Goal: Obtain resource: Download file/media

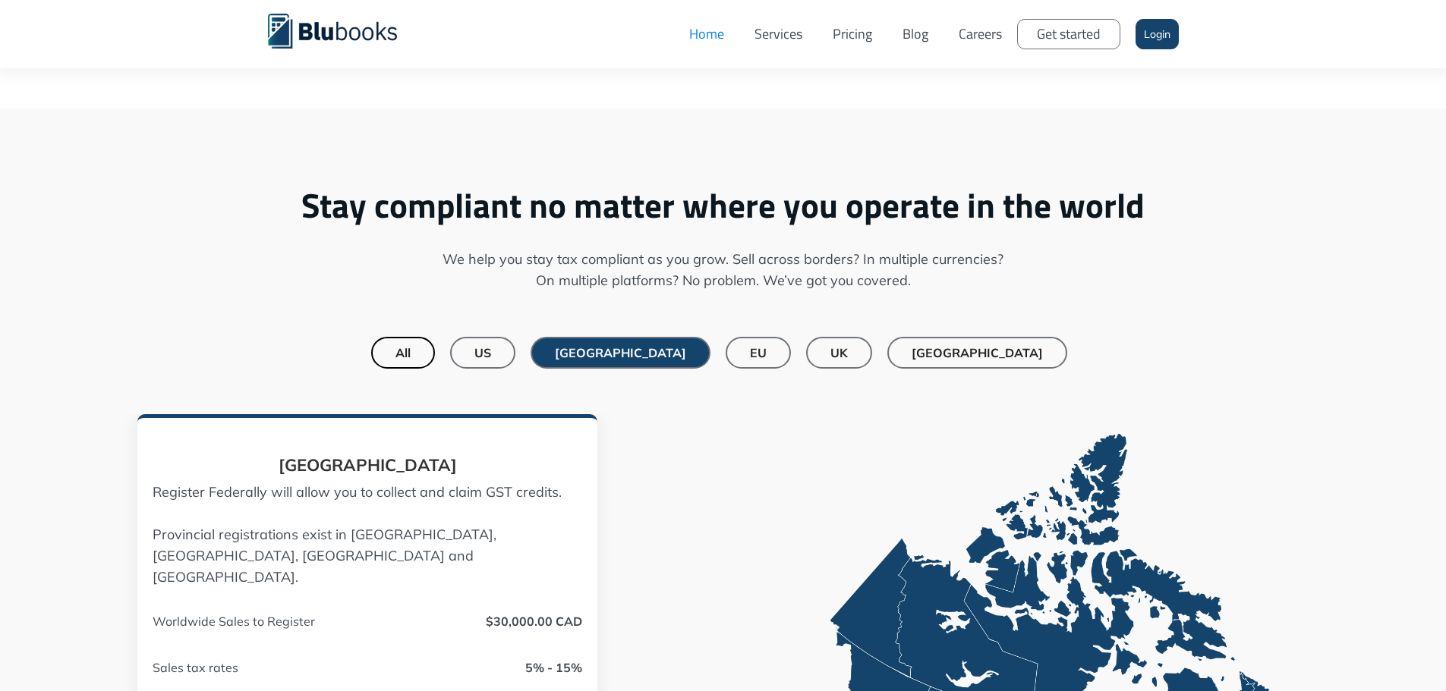
scroll to position [986, 0]
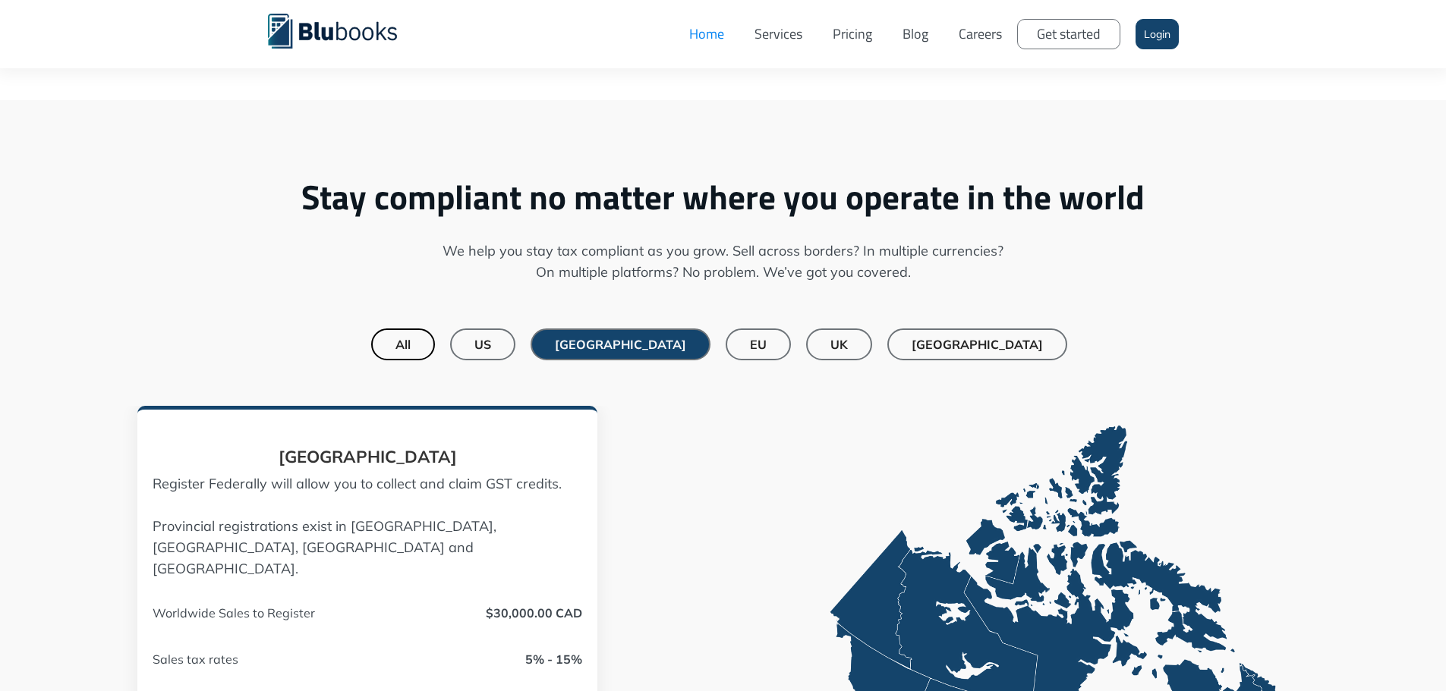
click at [948, 346] on div "[GEOGRAPHIC_DATA]" at bounding box center [976, 344] width 131 height 15
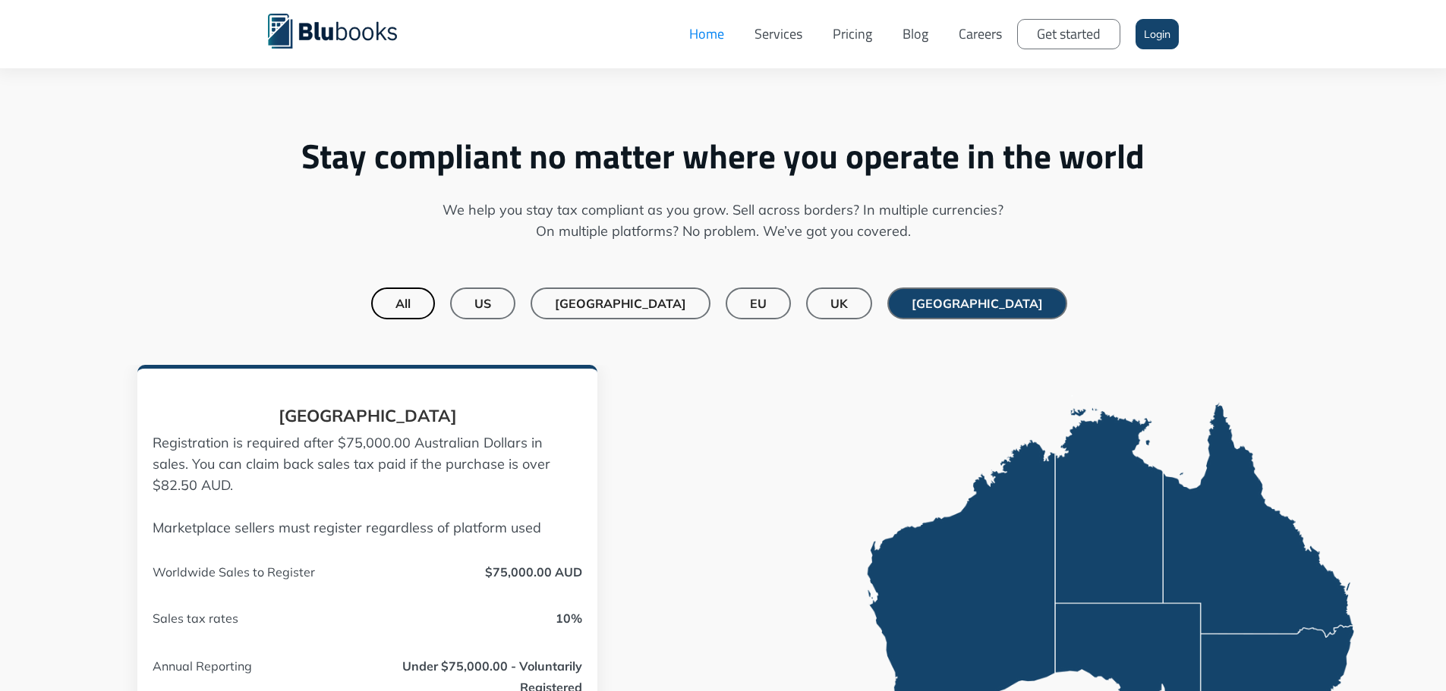
scroll to position [1062, 0]
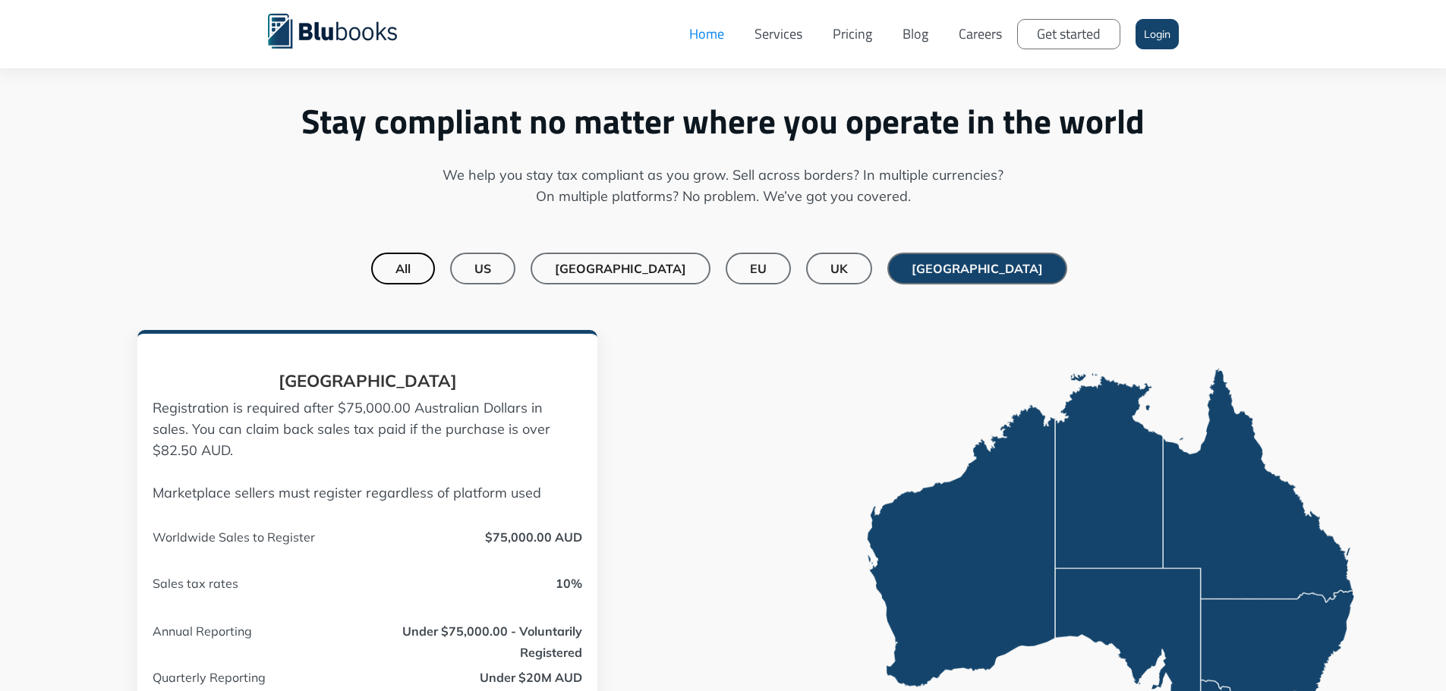
click at [674, 266] on div "[GEOGRAPHIC_DATA]" at bounding box center [620, 268] width 131 height 15
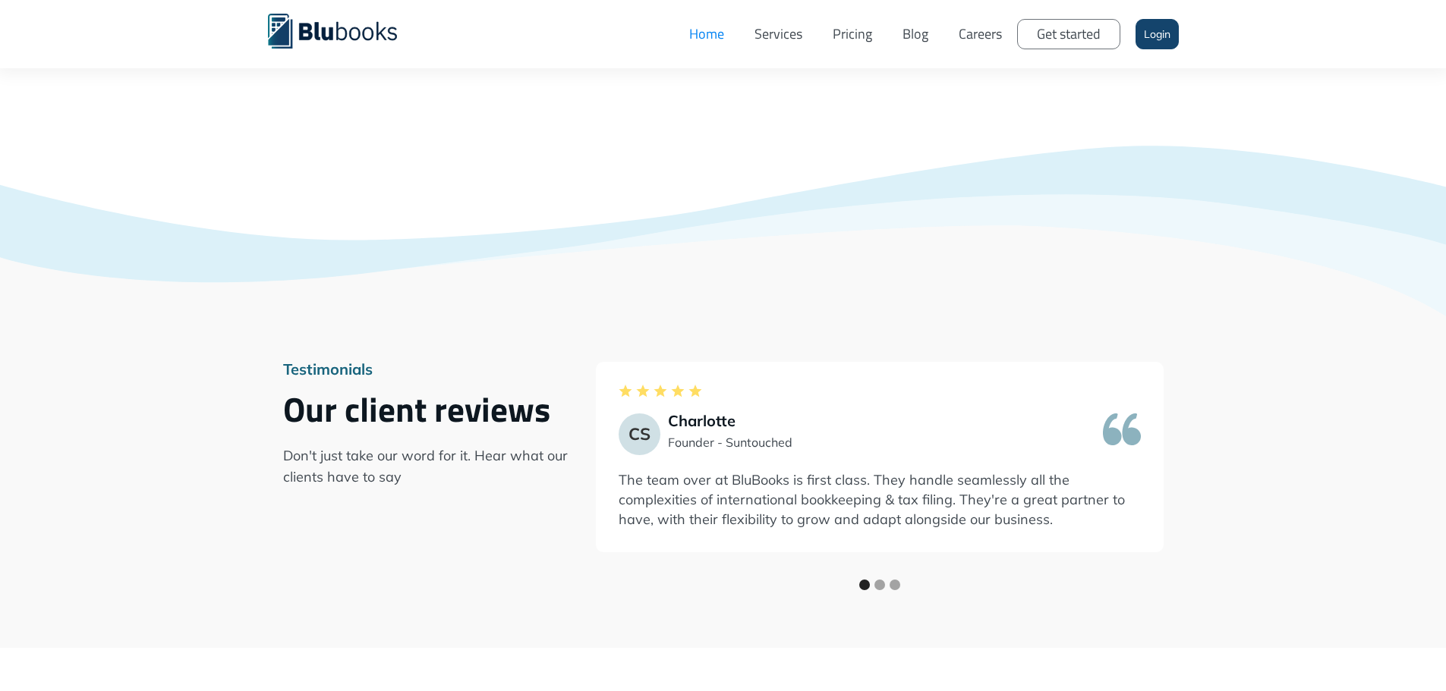
scroll to position [2580, 0]
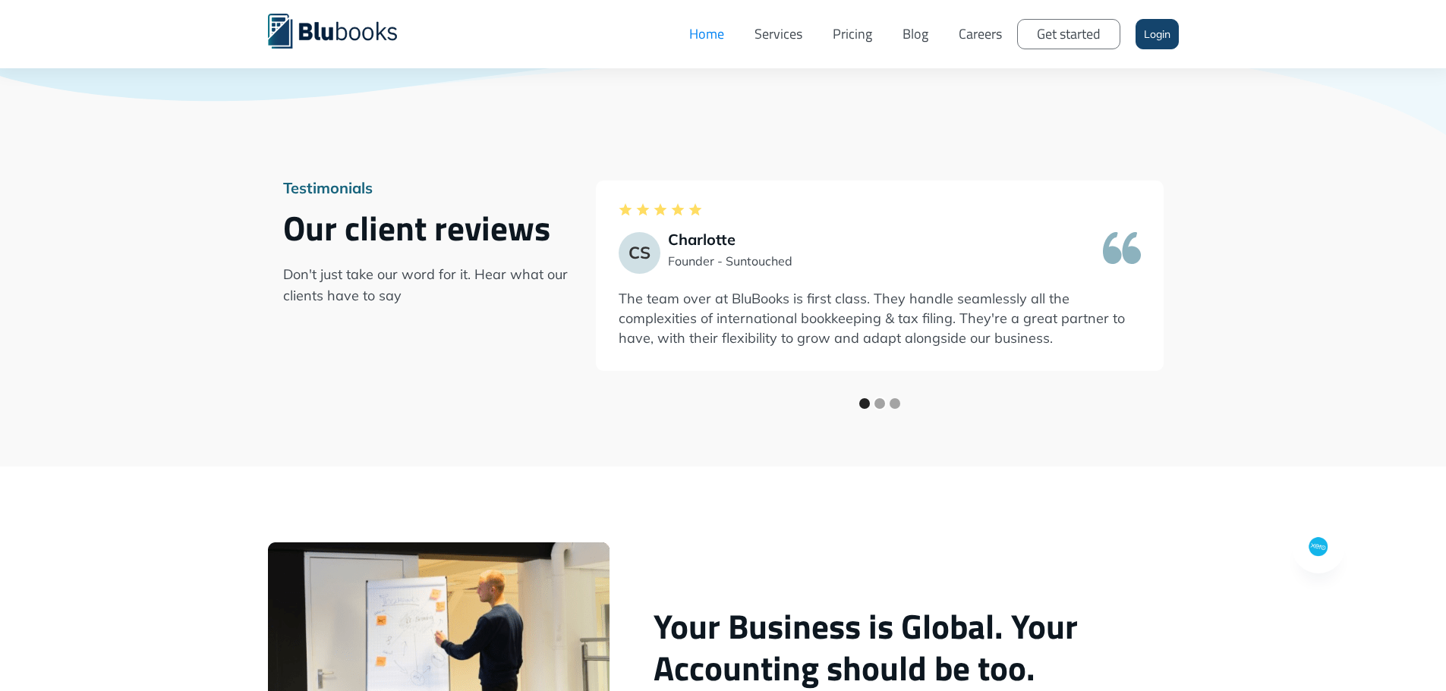
click at [885, 398] on div "Show slide 2 of 3" at bounding box center [879, 403] width 11 height 11
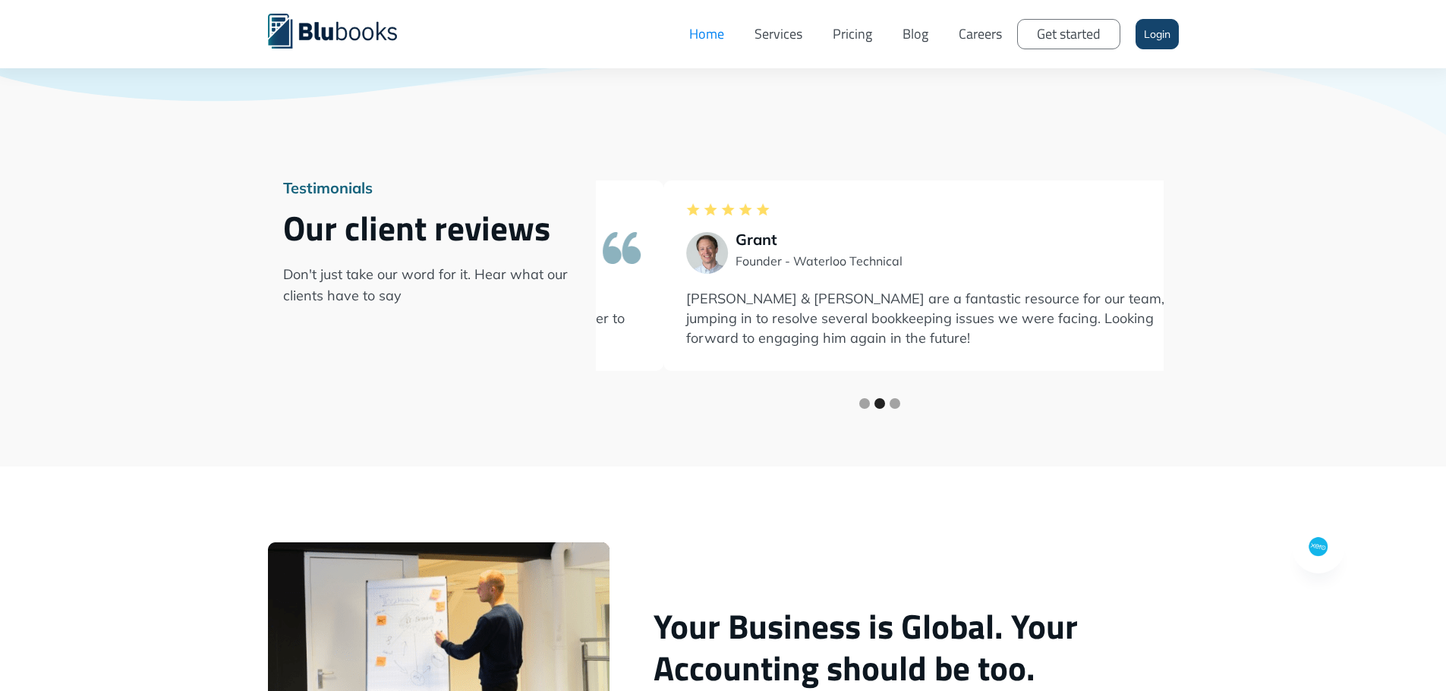
click at [933, 391] on div "carousel" at bounding box center [880, 406] width 568 height 30
click at [900, 398] on div "Show slide 3 of 3" at bounding box center [894, 403] width 11 height 11
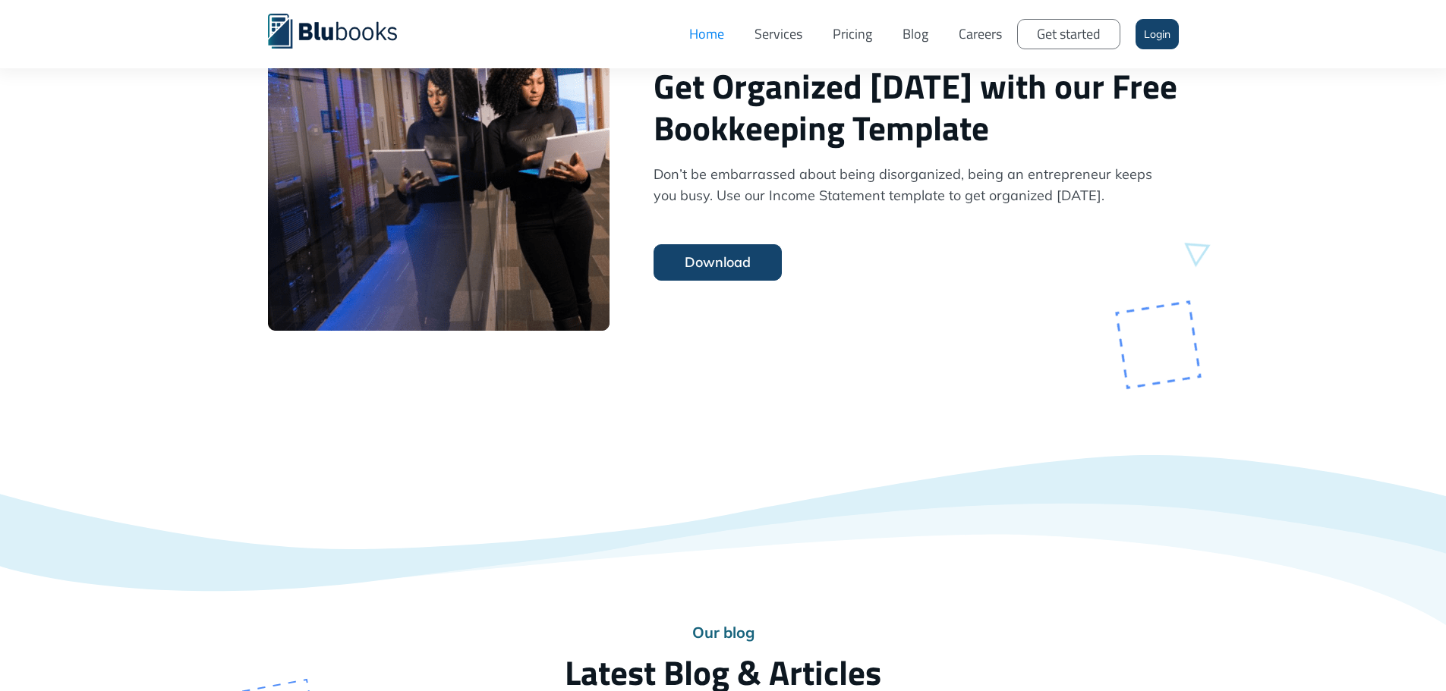
scroll to position [3794, 0]
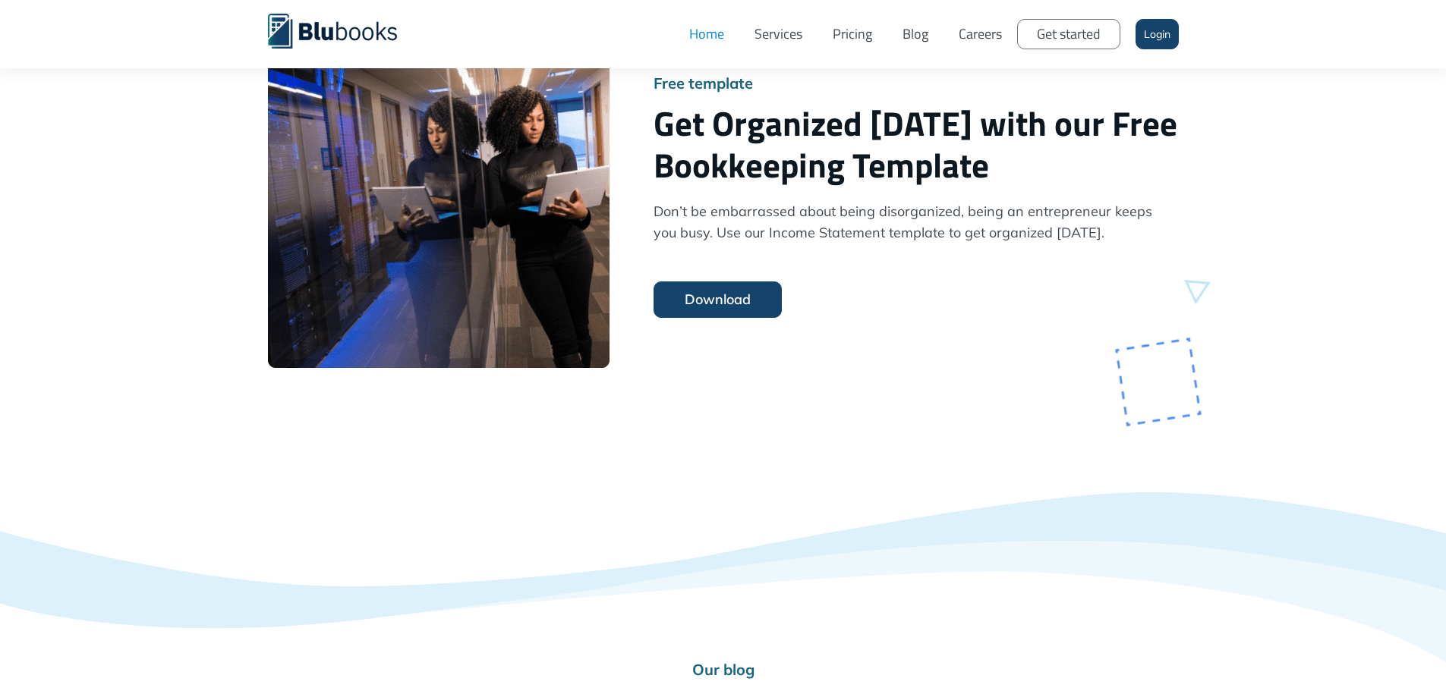
click at [754, 288] on link "Download" at bounding box center [717, 300] width 128 height 36
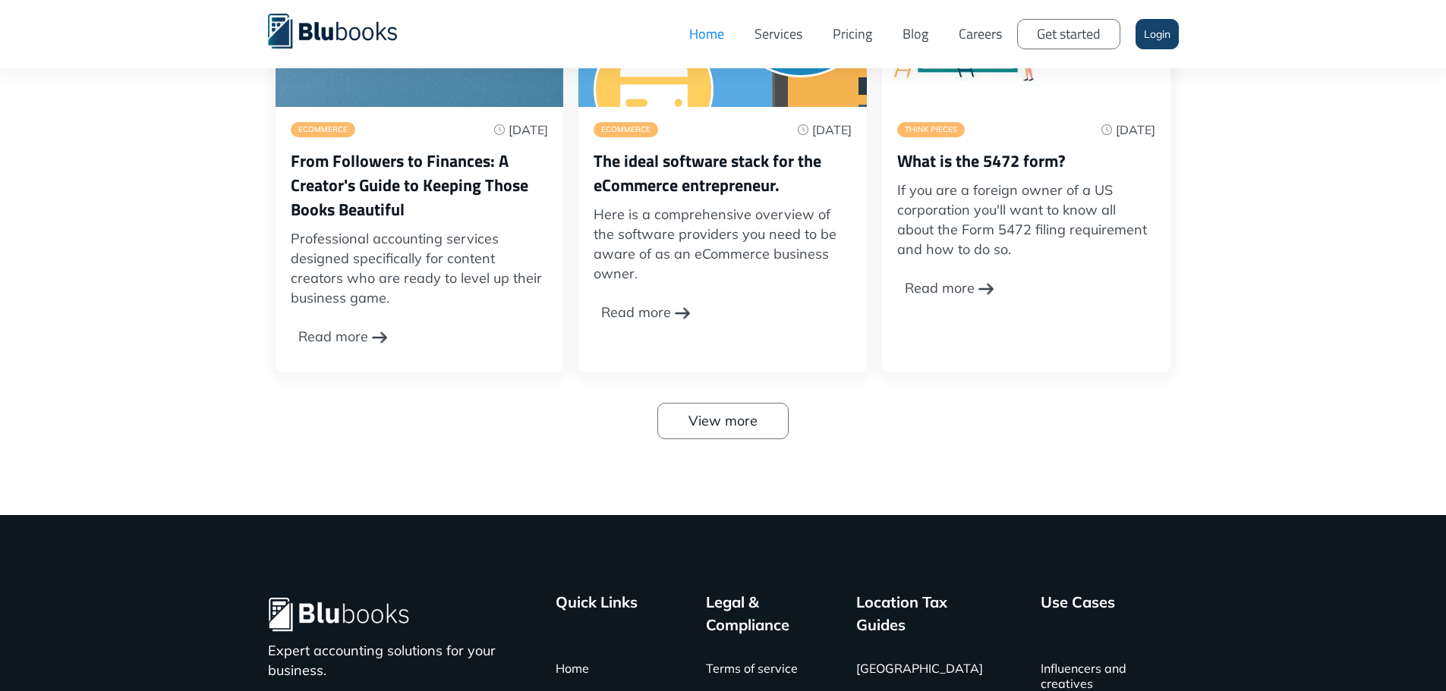
scroll to position [4940, 0]
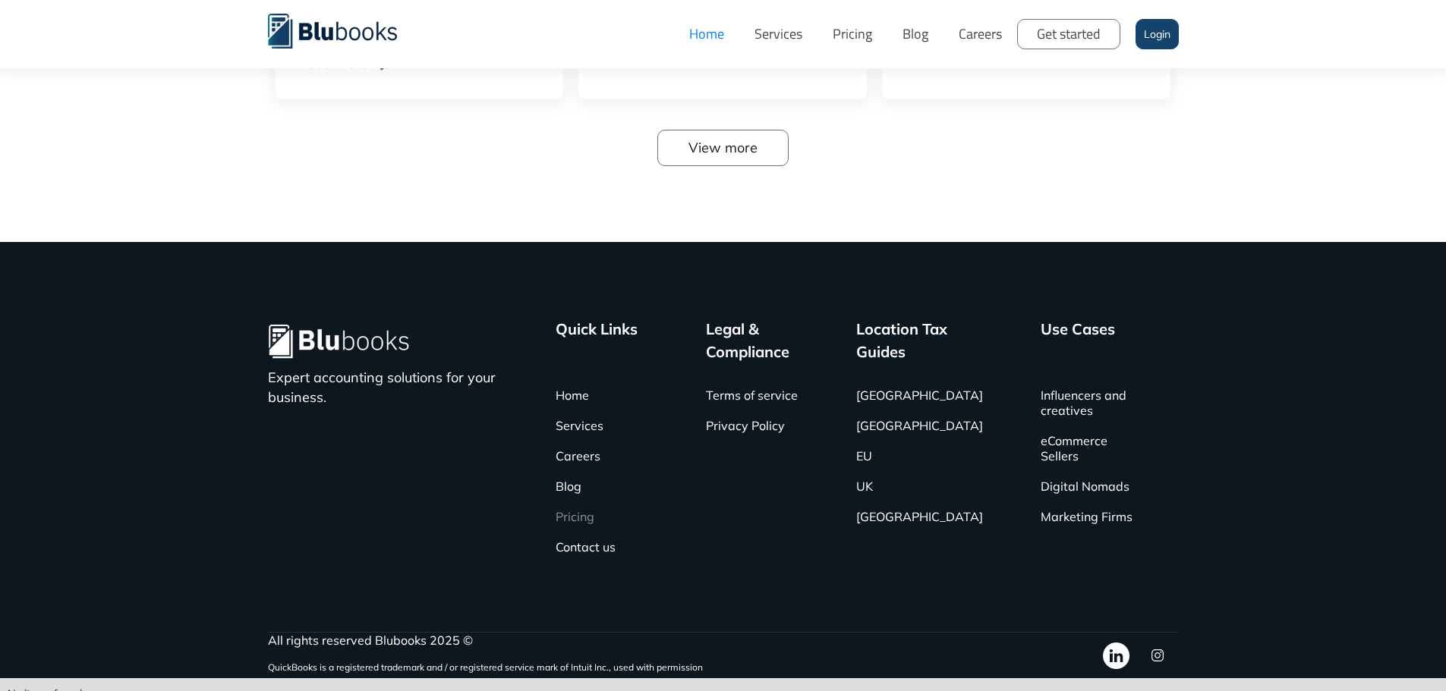
click at [593, 502] on link "Pricing" at bounding box center [574, 517] width 39 height 30
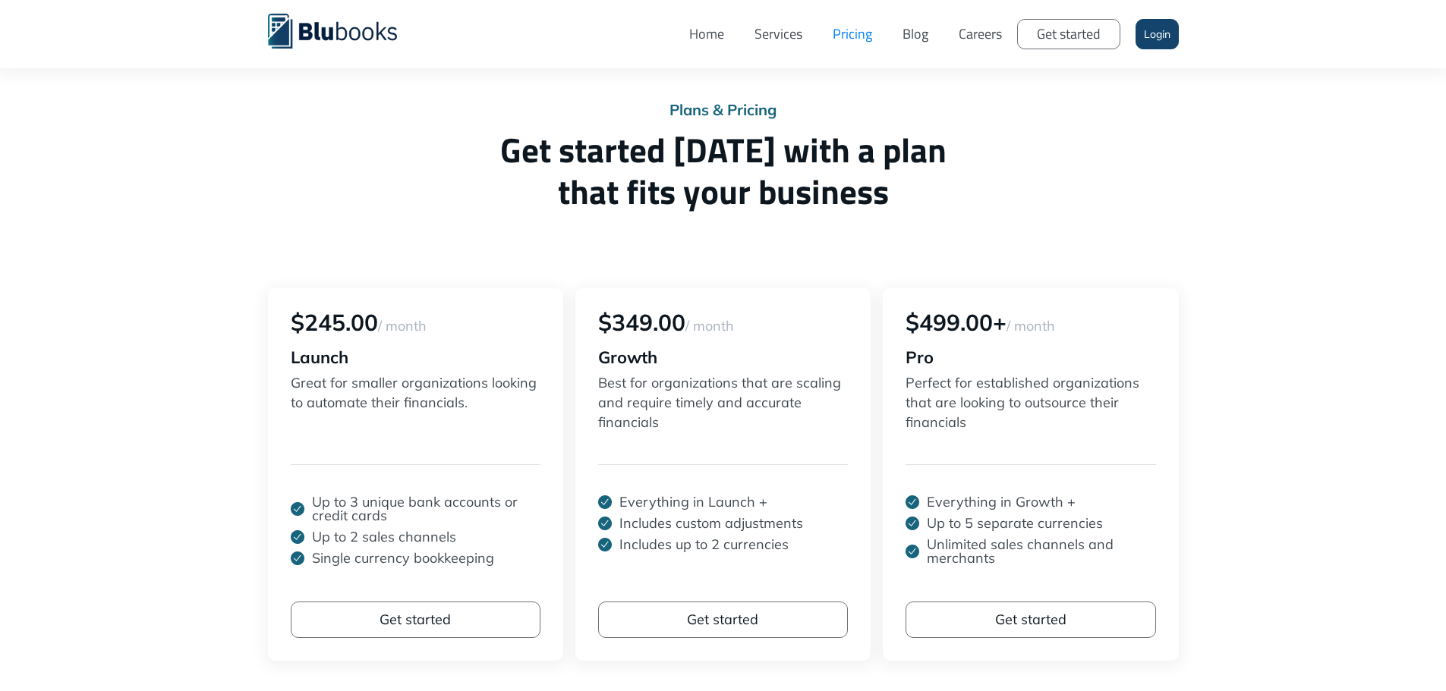
scroll to position [76, 0]
